Goal: Information Seeking & Learning: Learn about a topic

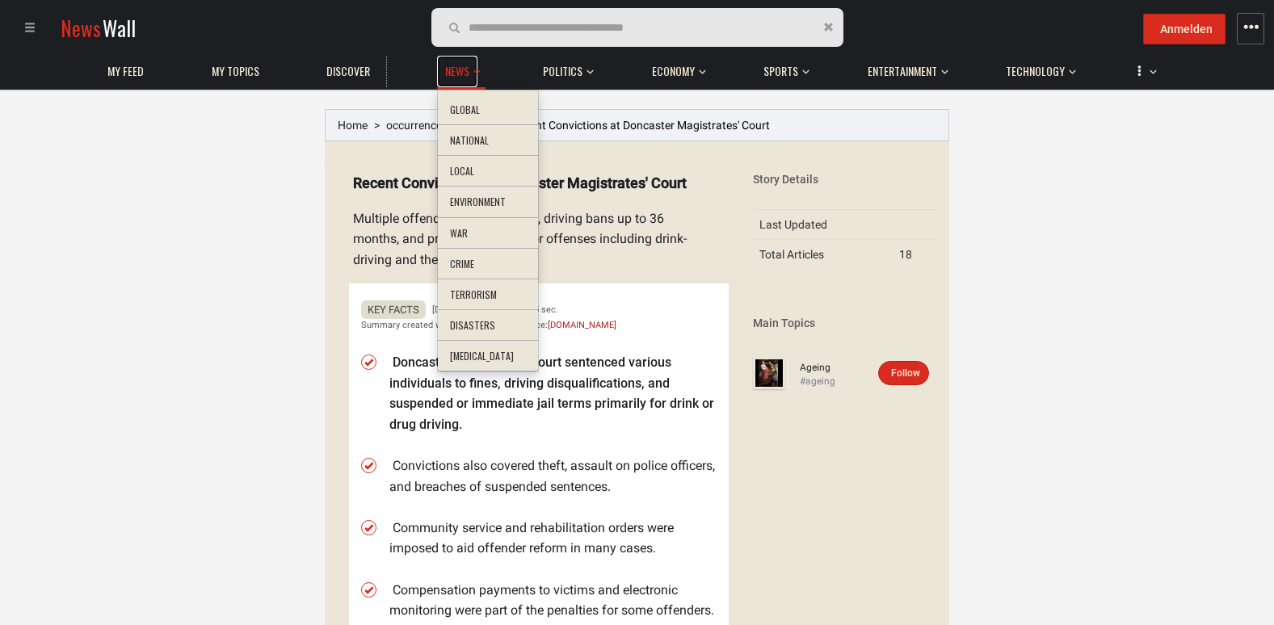
click at [467, 74] on span "News" at bounding box center [457, 71] width 24 height 15
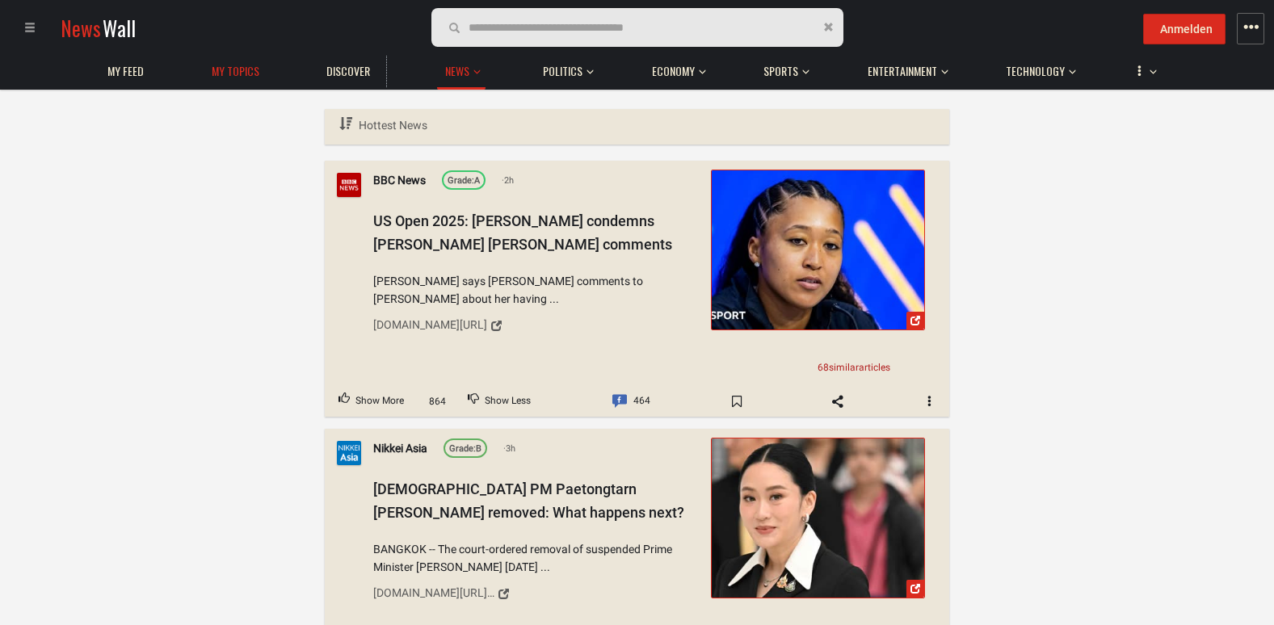
click at [254, 74] on span "My topics" at bounding box center [236, 71] width 48 height 15
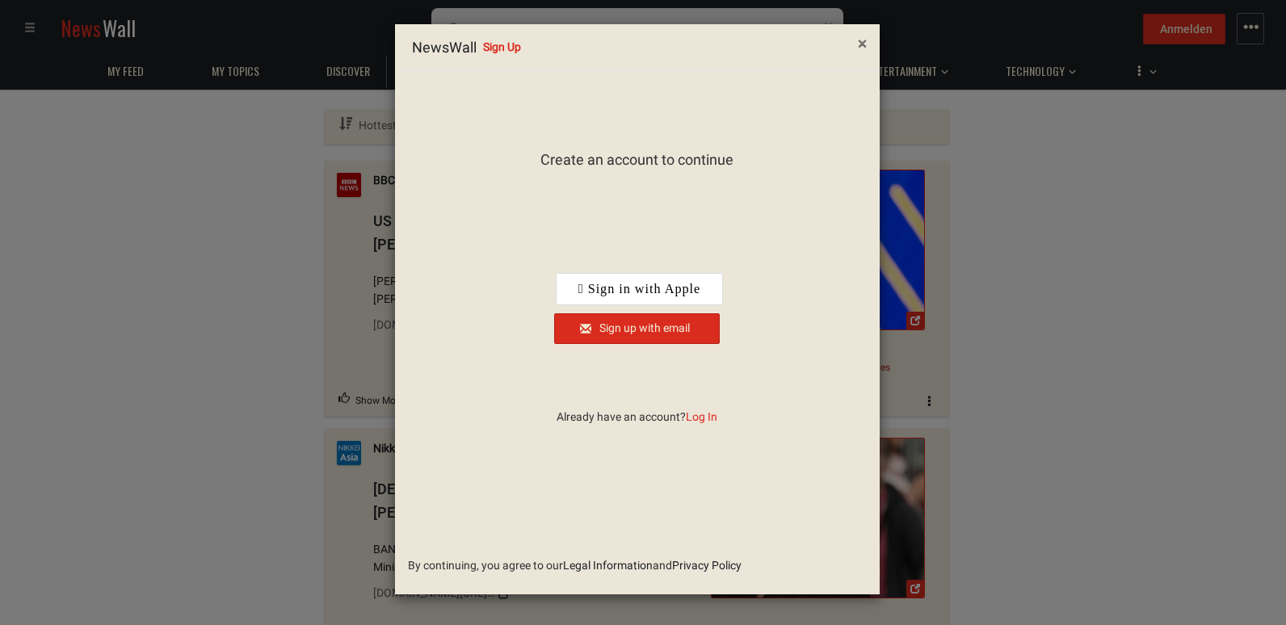
click at [863, 44] on span "×" at bounding box center [862, 43] width 9 height 19
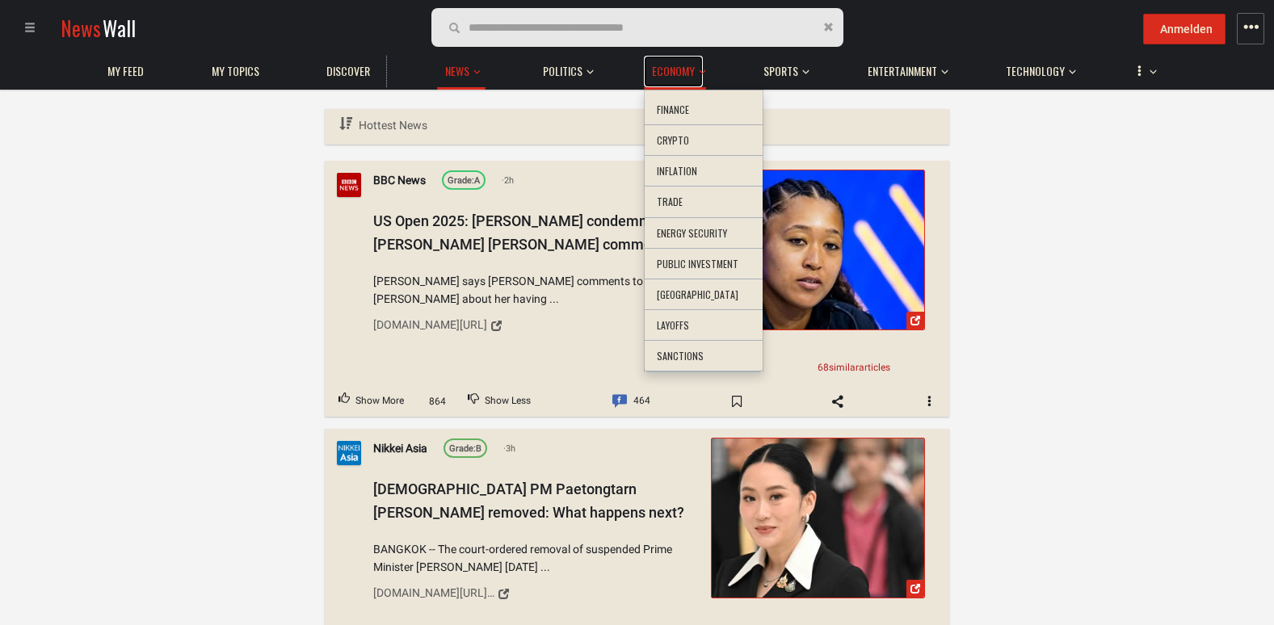
click at [671, 65] on span "Economy" at bounding box center [673, 71] width 43 height 15
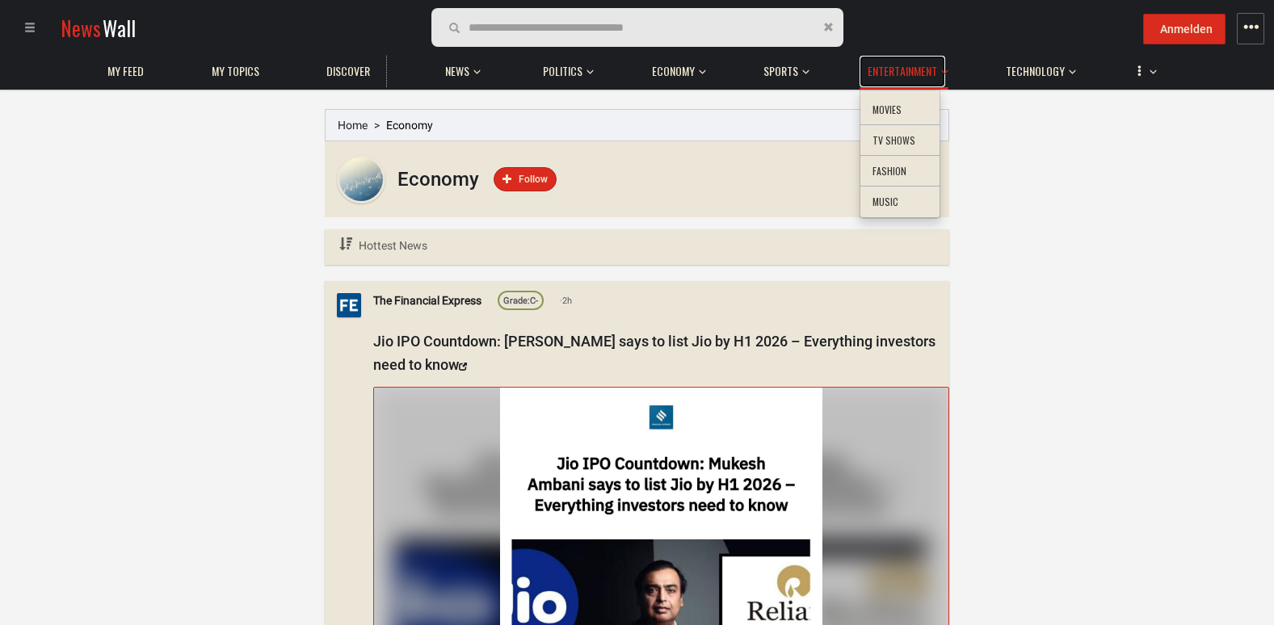
click at [879, 75] on span "Entertainment" at bounding box center [901, 71] width 69 height 15
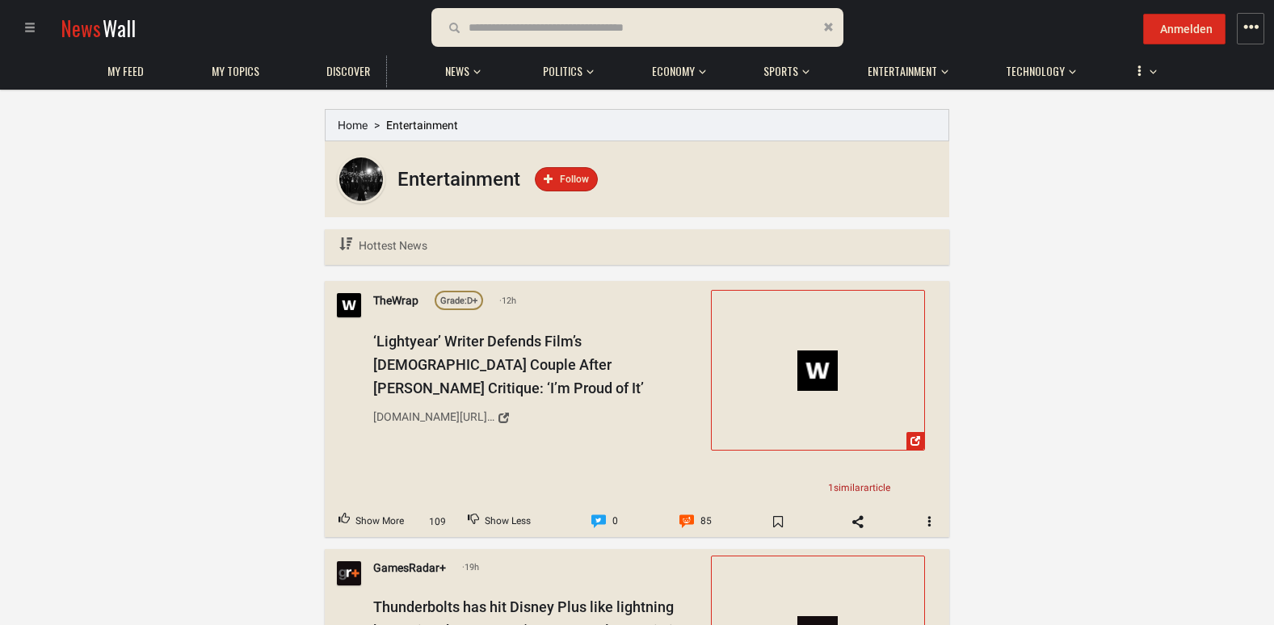
click at [588, 20] on input "text" at bounding box center [561, 28] width 186 height 18
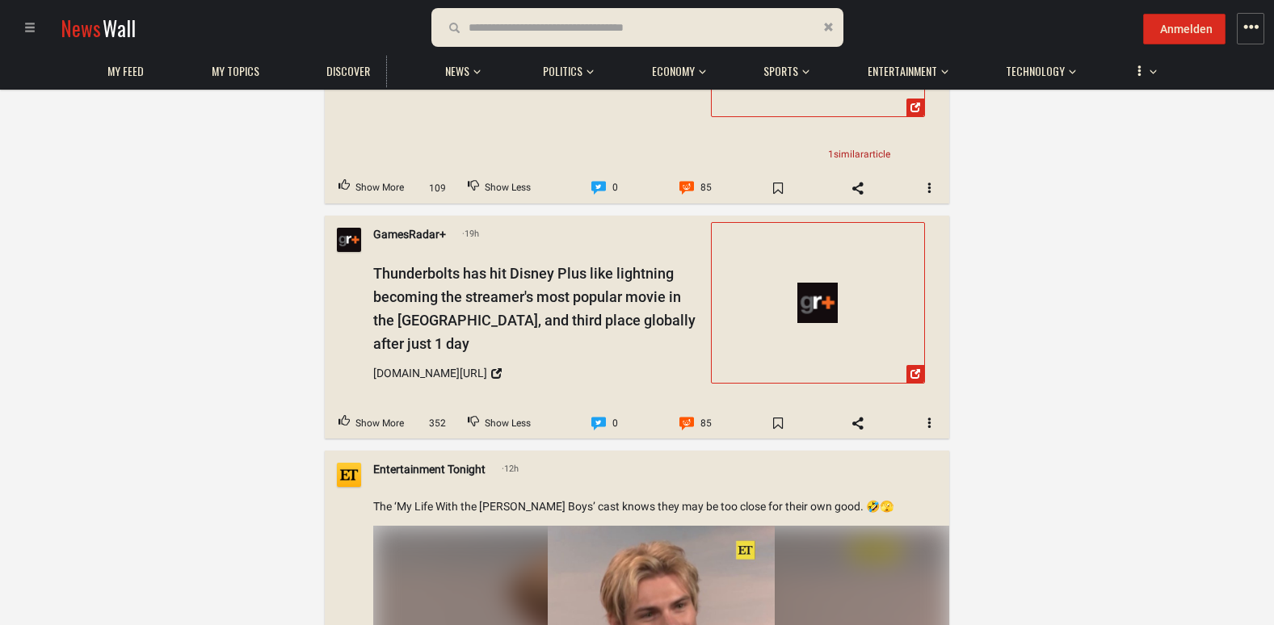
scroll to position [485, 0]
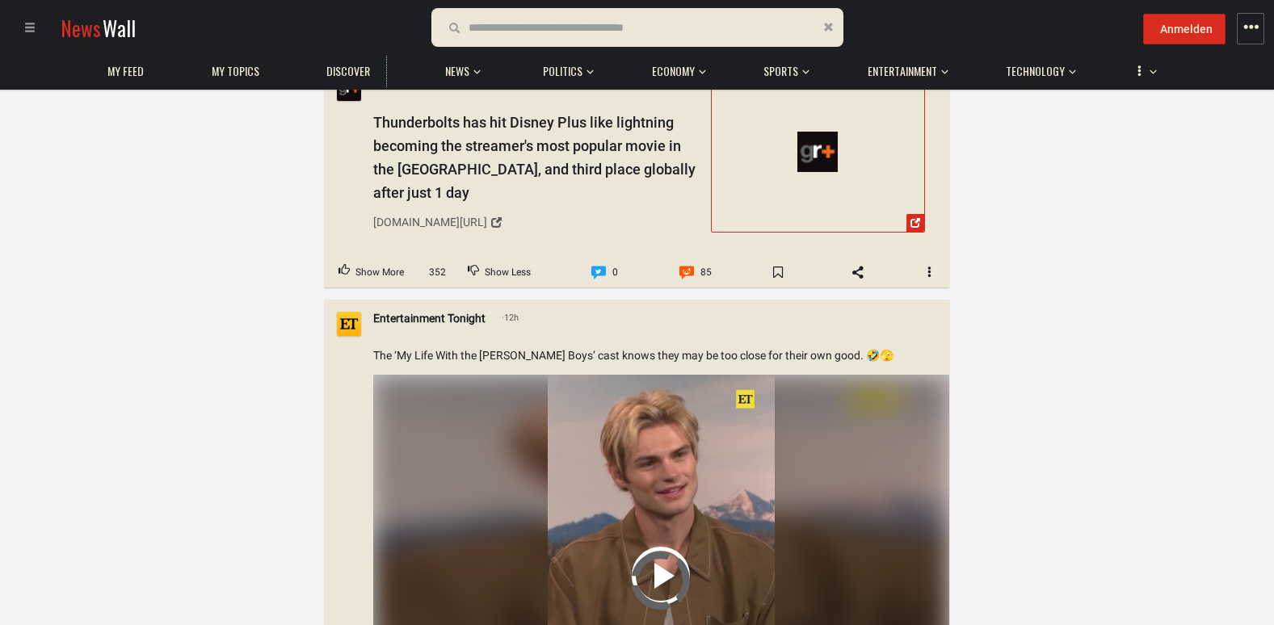
click at [571, 36] on input "text" at bounding box center [561, 28] width 186 height 18
paste input "**********"
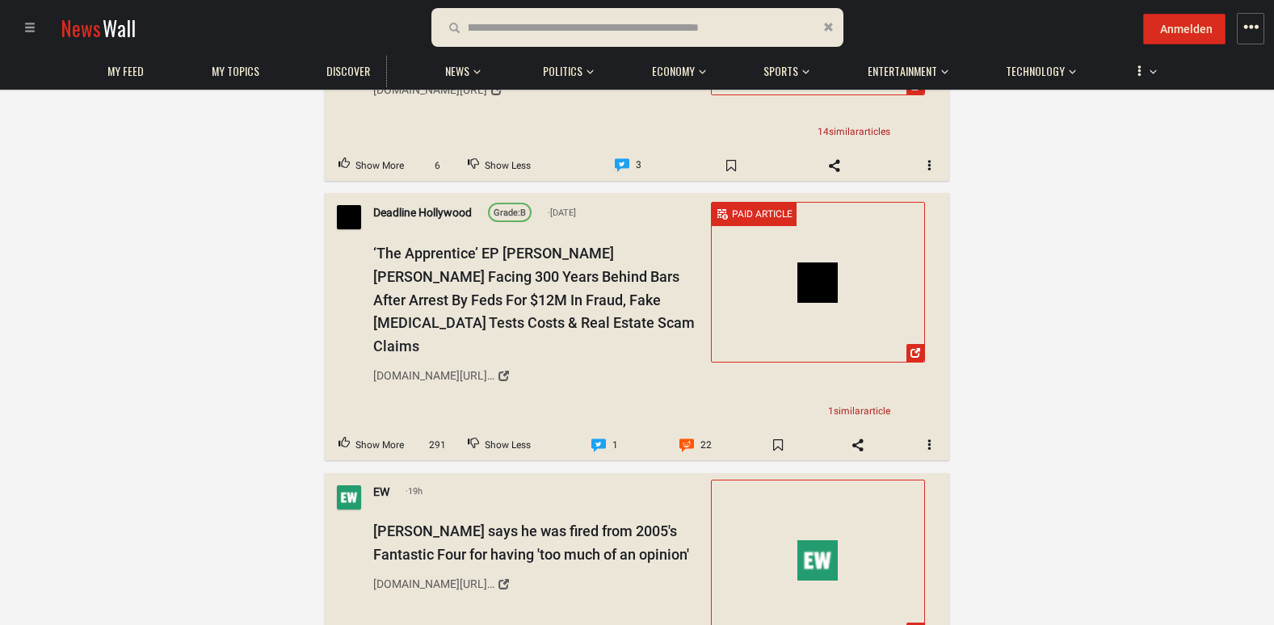
scroll to position [4200, 0]
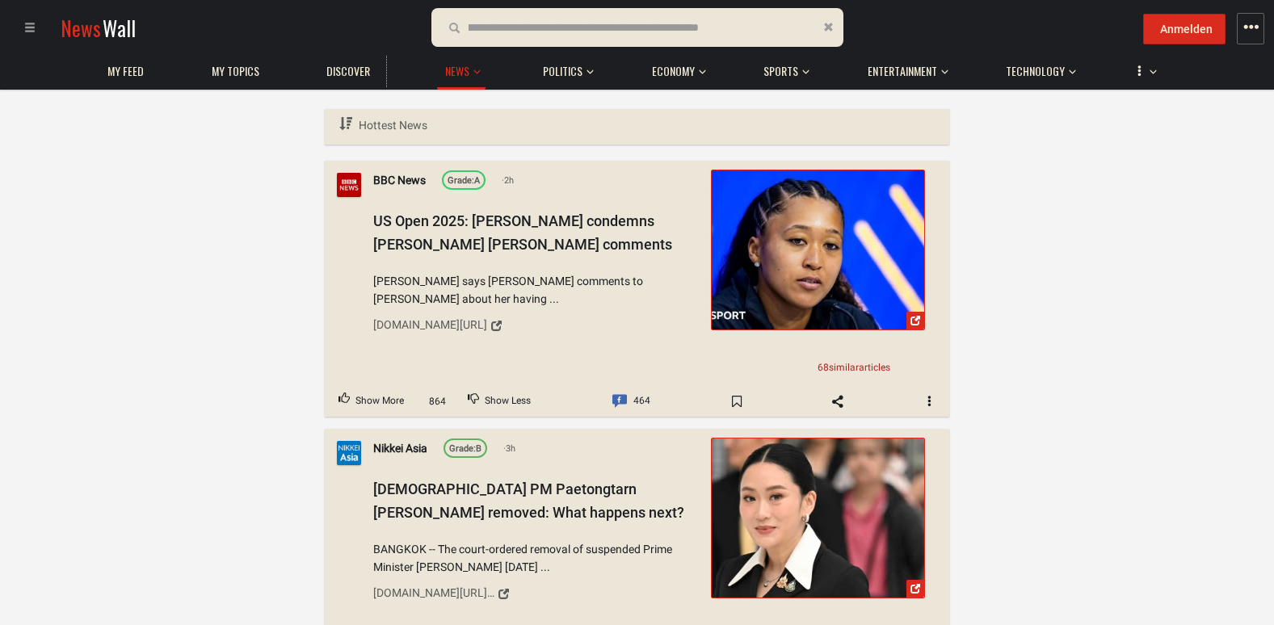
type input "**********"
